Goal: Task Accomplishment & Management: Use online tool/utility

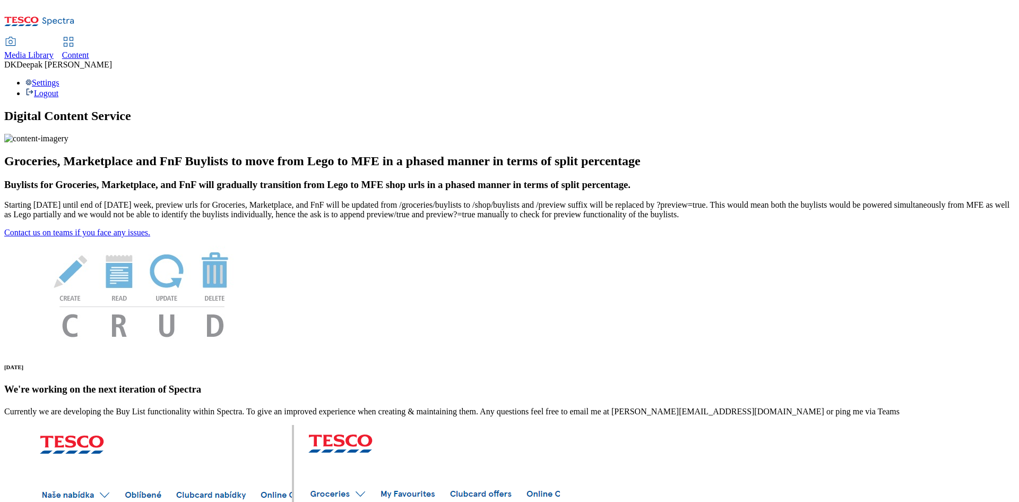
click at [89, 50] on span "Content" at bounding box center [75, 54] width 27 height 9
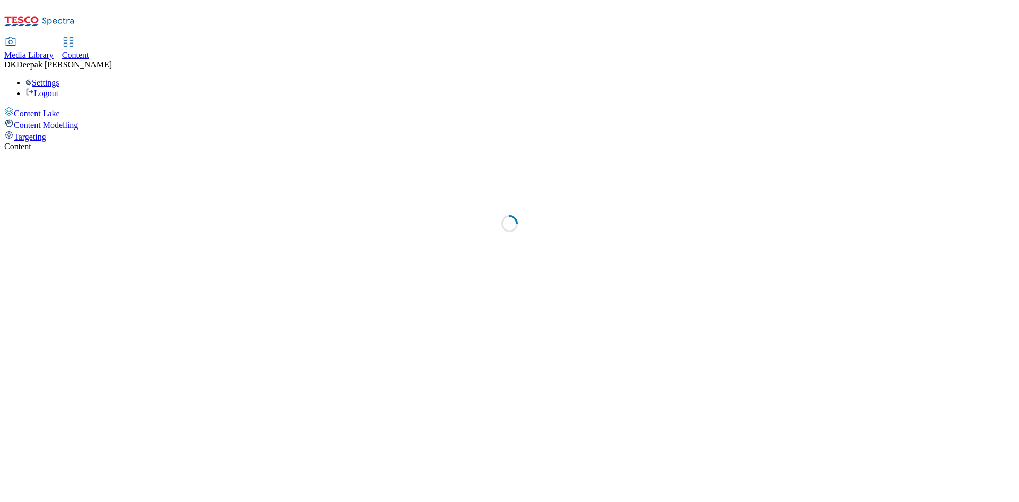
select select "ghs-uk"
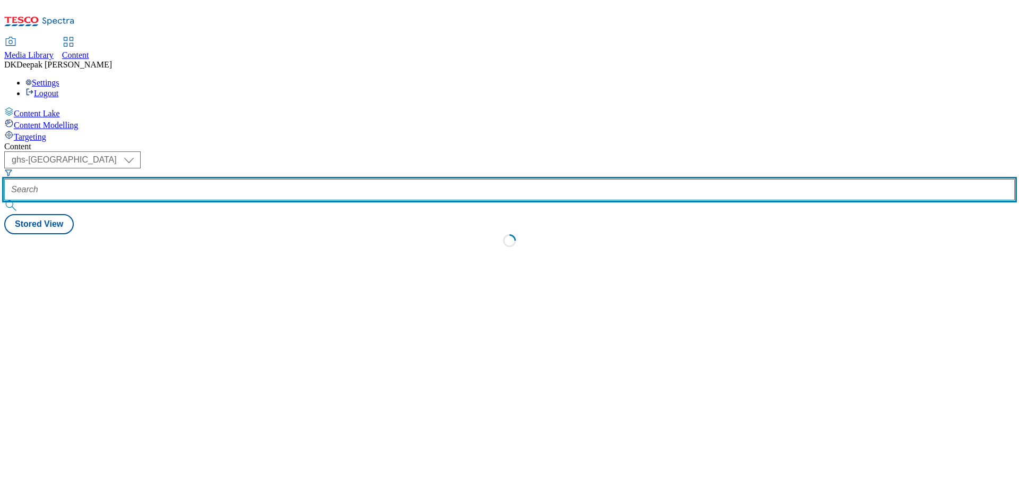
click at [253, 179] on input "text" at bounding box center [509, 189] width 1011 height 21
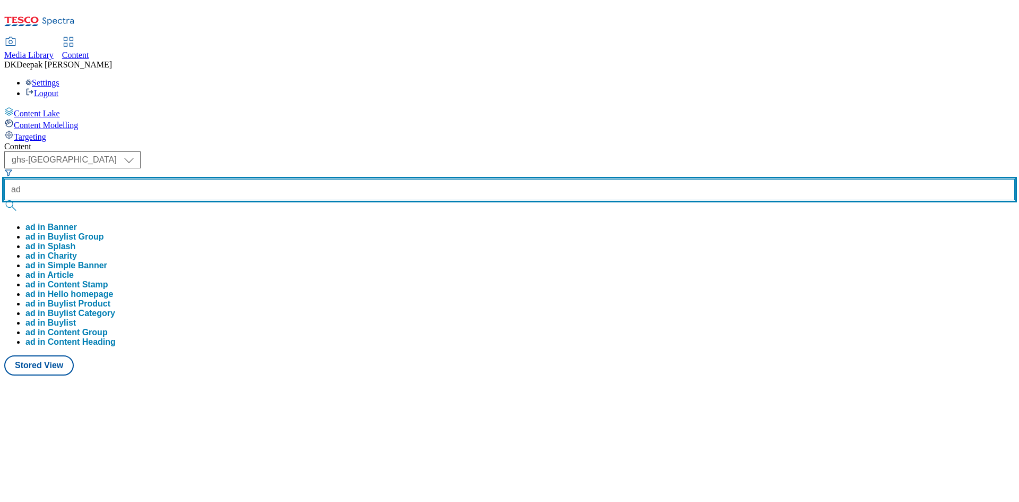
paste input "541857"
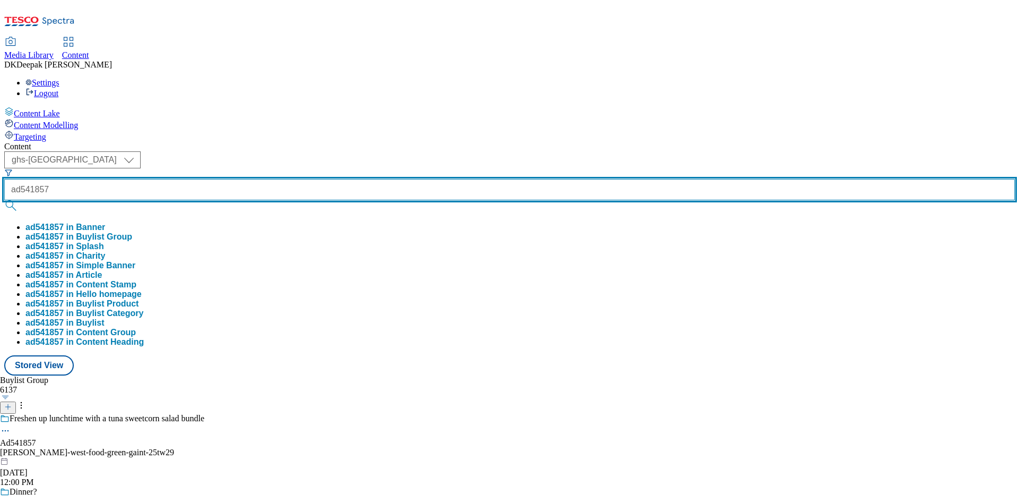
type input "ad541857"
click at [4, 200] on button "submit" at bounding box center [11, 205] width 15 height 11
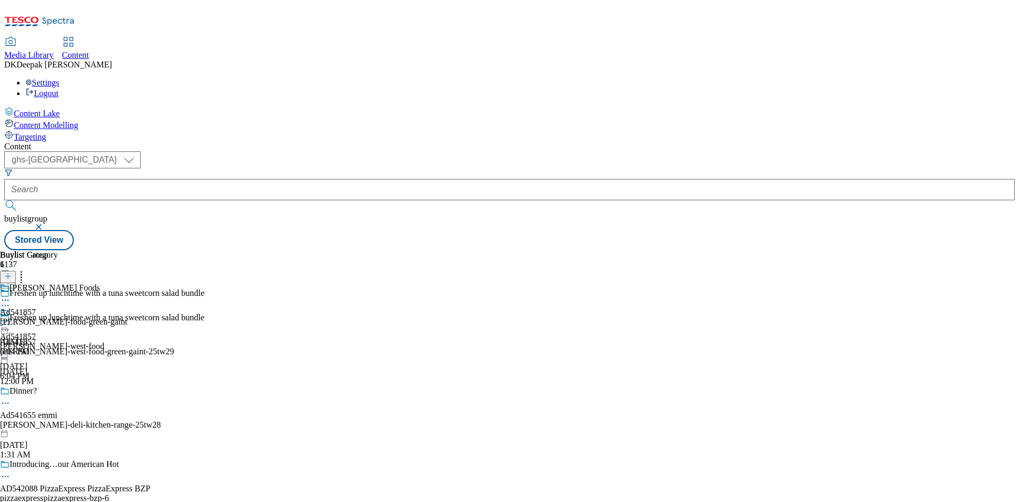
click at [4, 329] on circle at bounding box center [3, 330] width 2 height 2
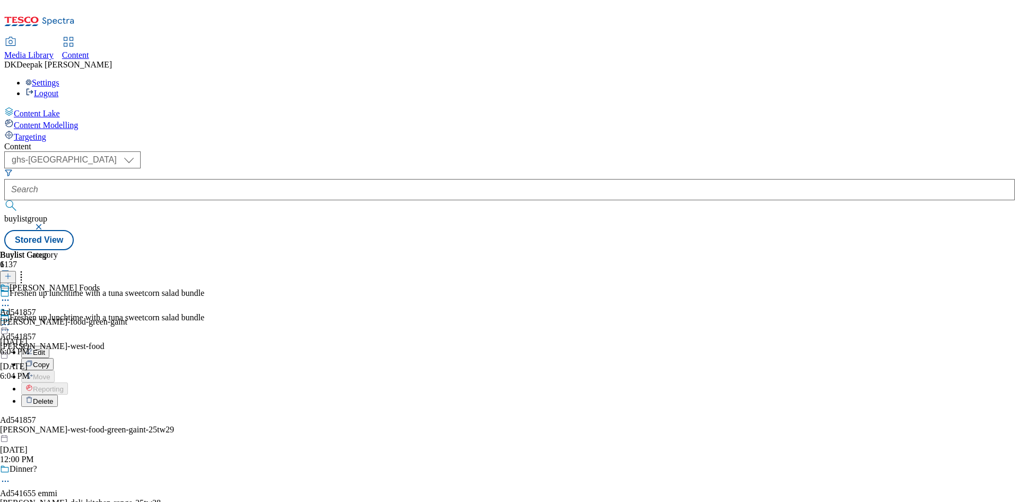
click at [49, 346] on button "Edit" at bounding box center [35, 352] width 28 height 12
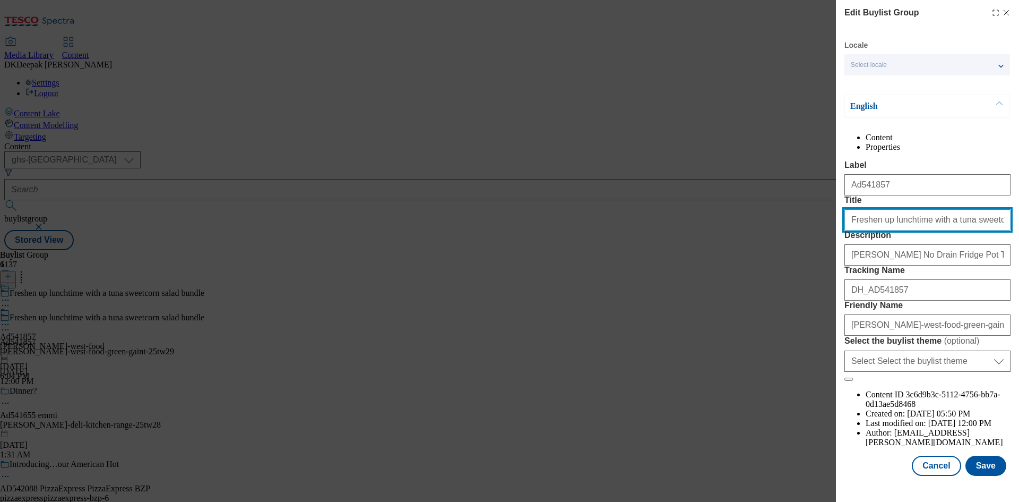
click at [992, 230] on input "Freshen up lunchtime with a tuna sweetcorn salad bundle" at bounding box center [927, 219] width 166 height 21
click at [945, 472] on button "Cancel" at bounding box center [936, 465] width 49 height 20
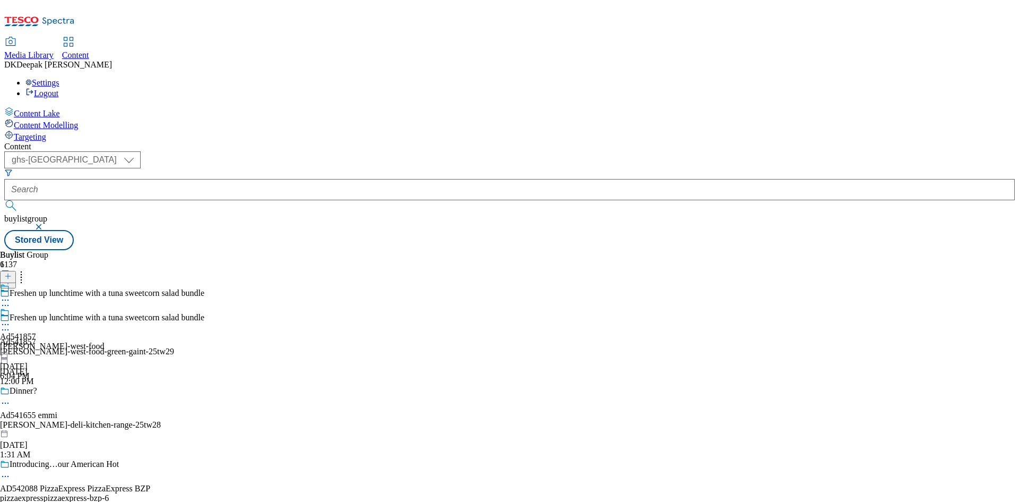
scroll to position [0, 0]
